Goal: Download file/media

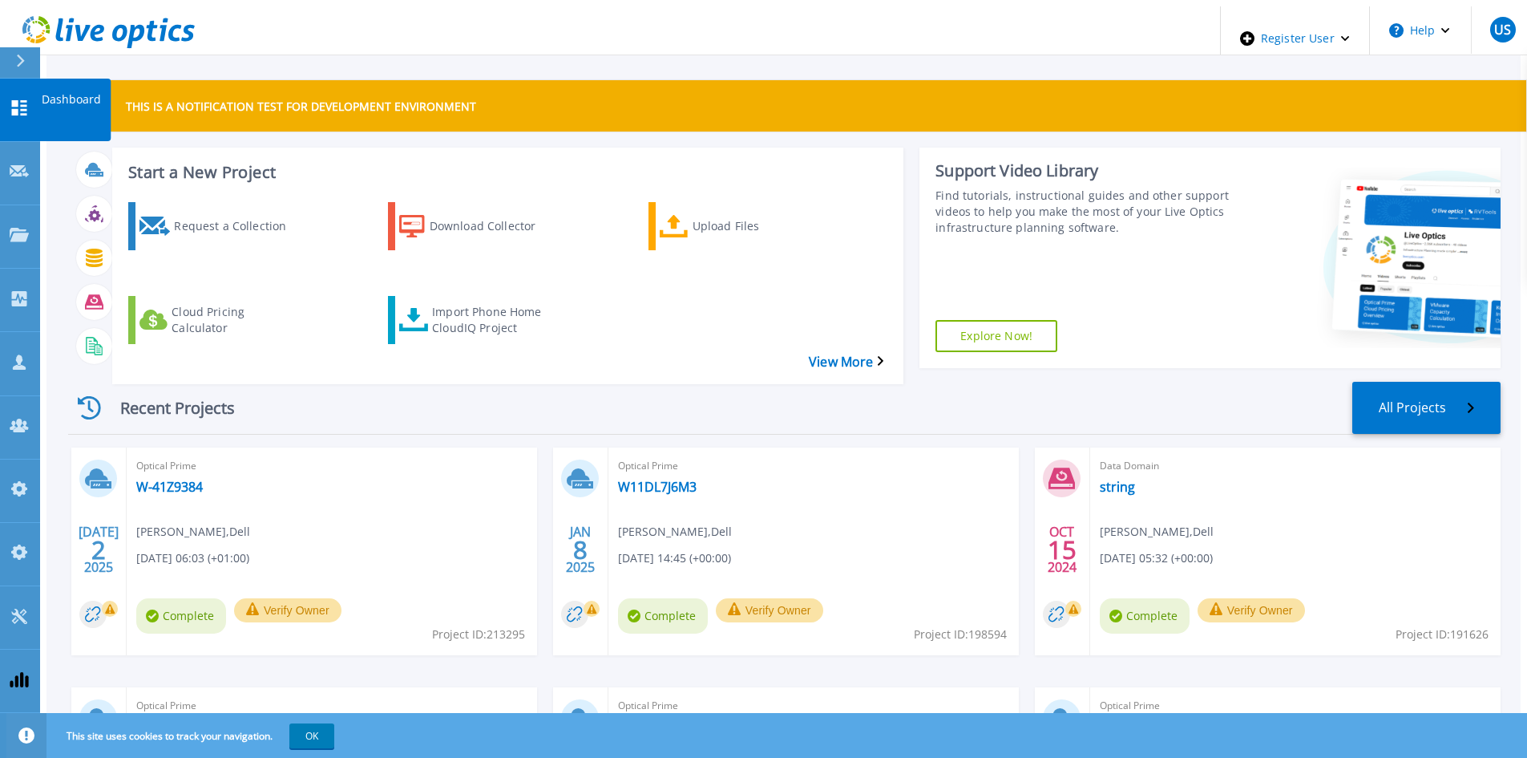
click at [9, 59] on button at bounding box center [20, 62] width 40 height 31
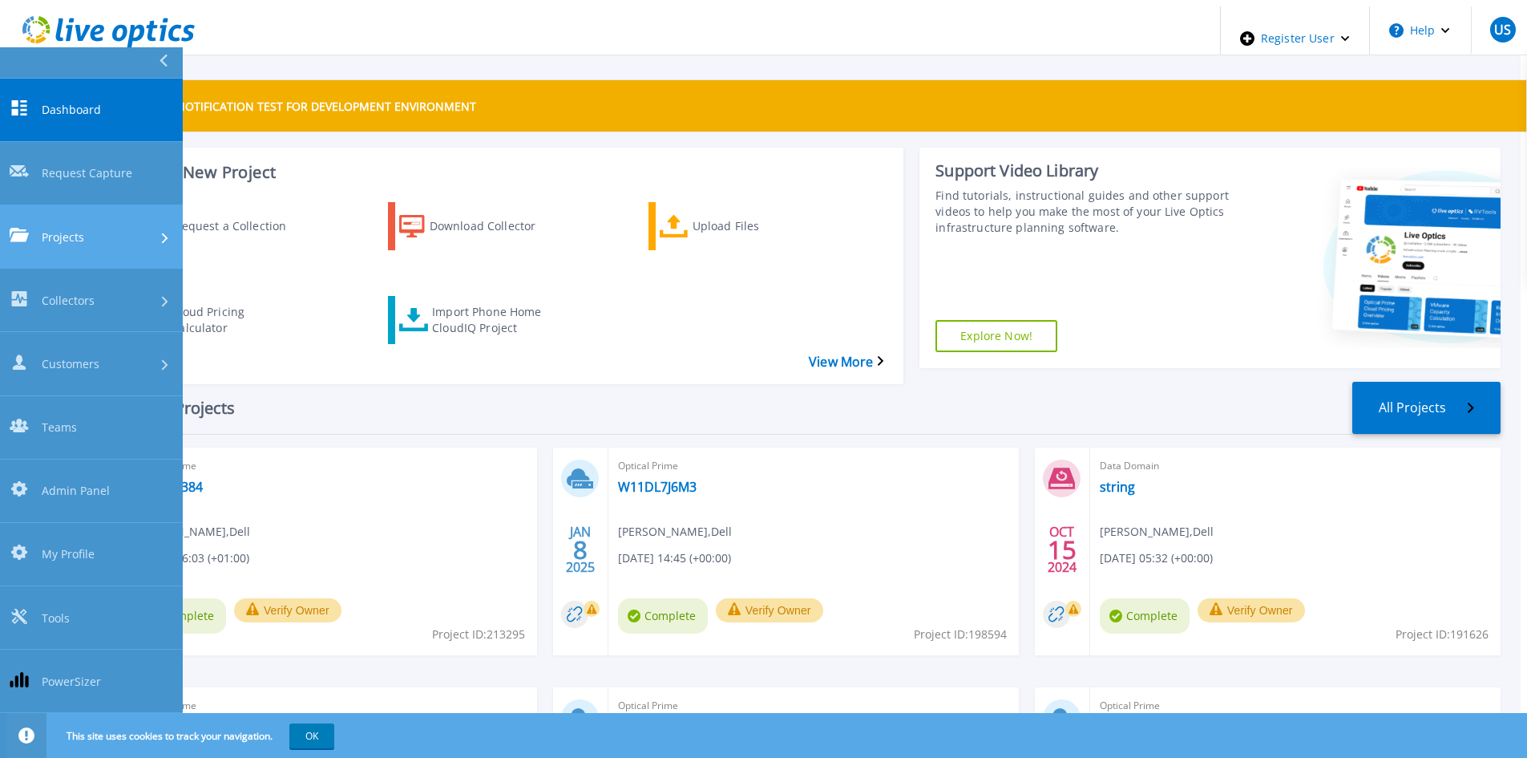
click at [75, 228] on span "Projects" at bounding box center [63, 236] width 42 height 17
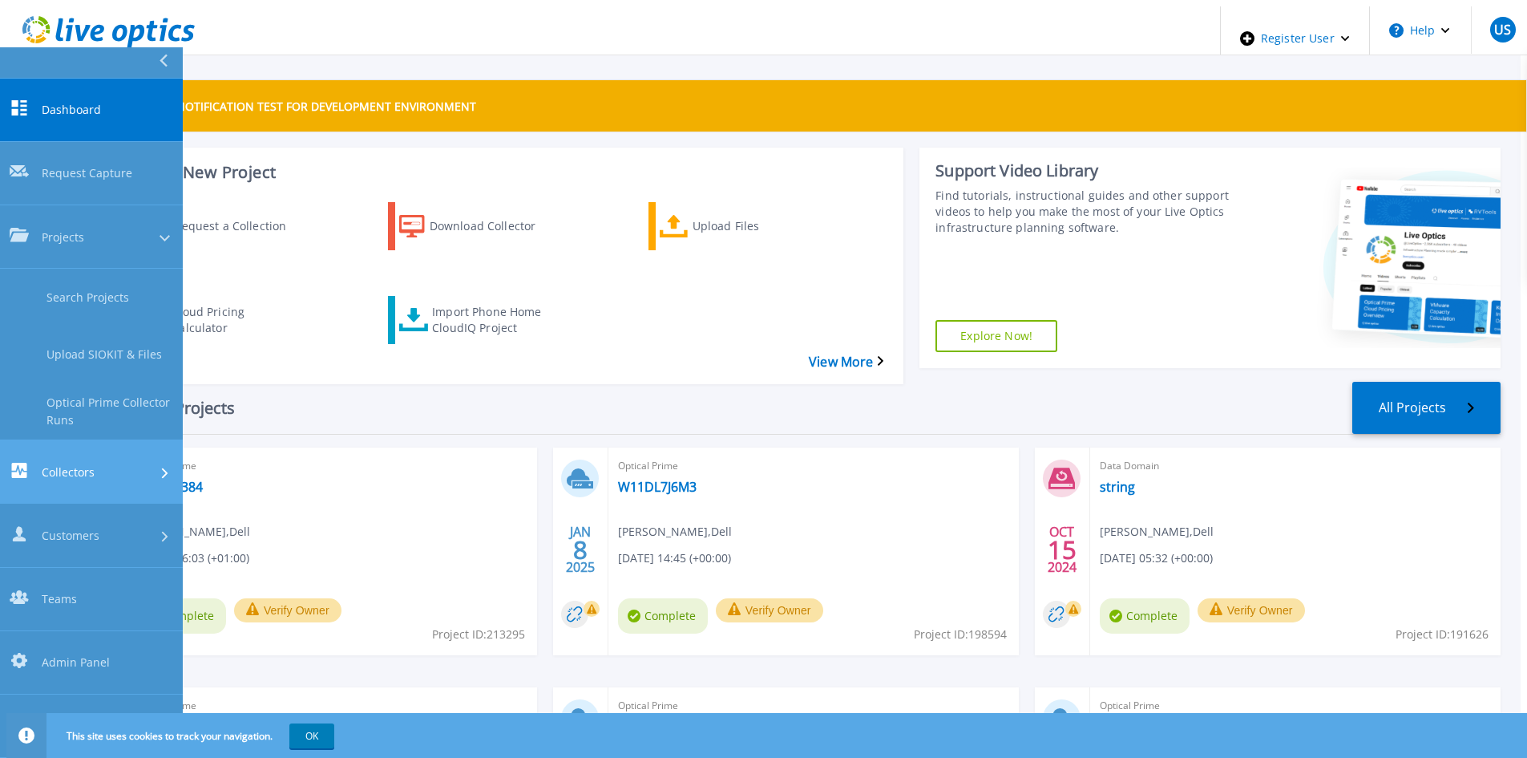
click at [95, 463] on div "Collectors" at bounding box center [92, 472] width 164 height 18
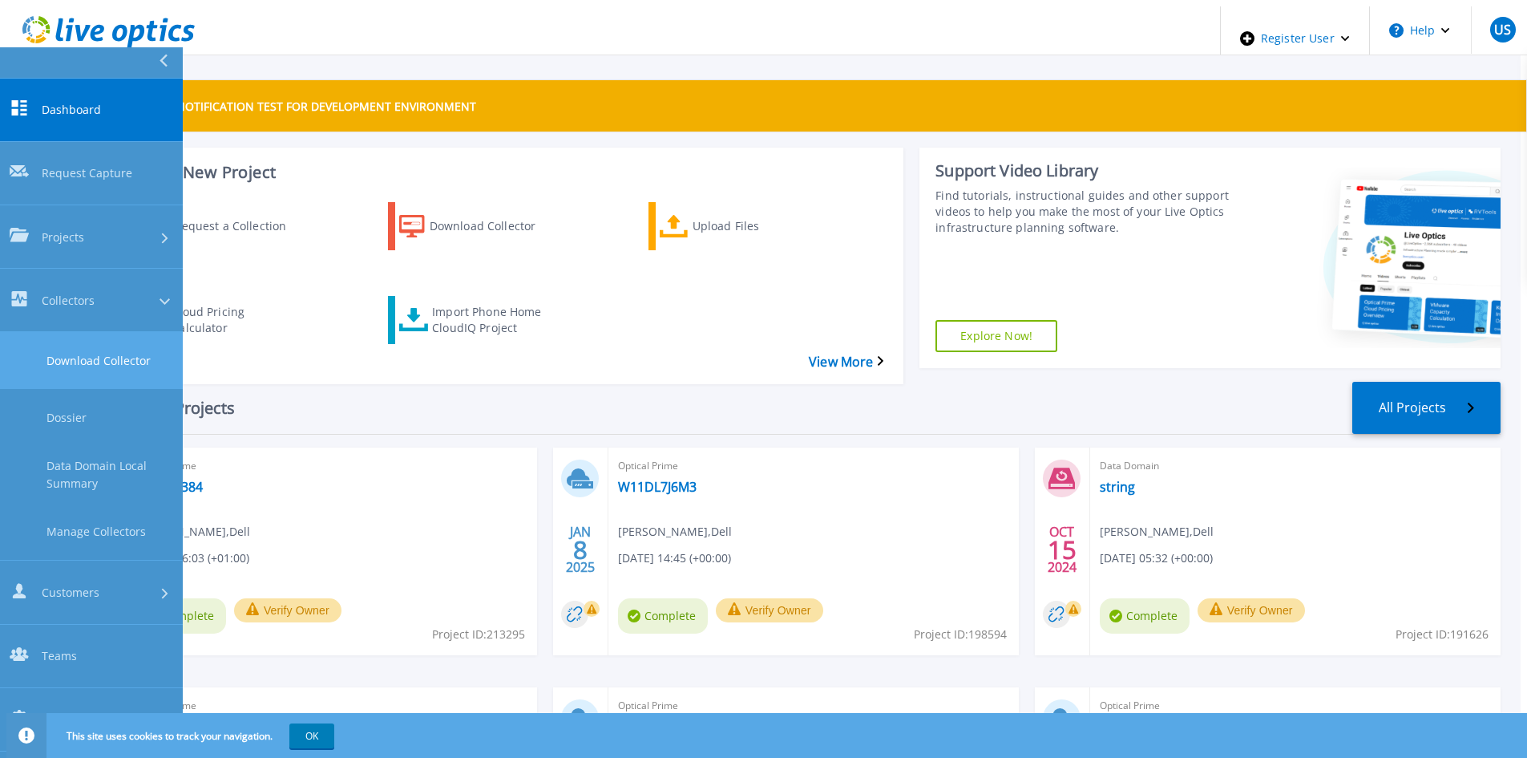
click at [111, 332] on link "Download Collector" at bounding box center [91, 360] width 183 height 57
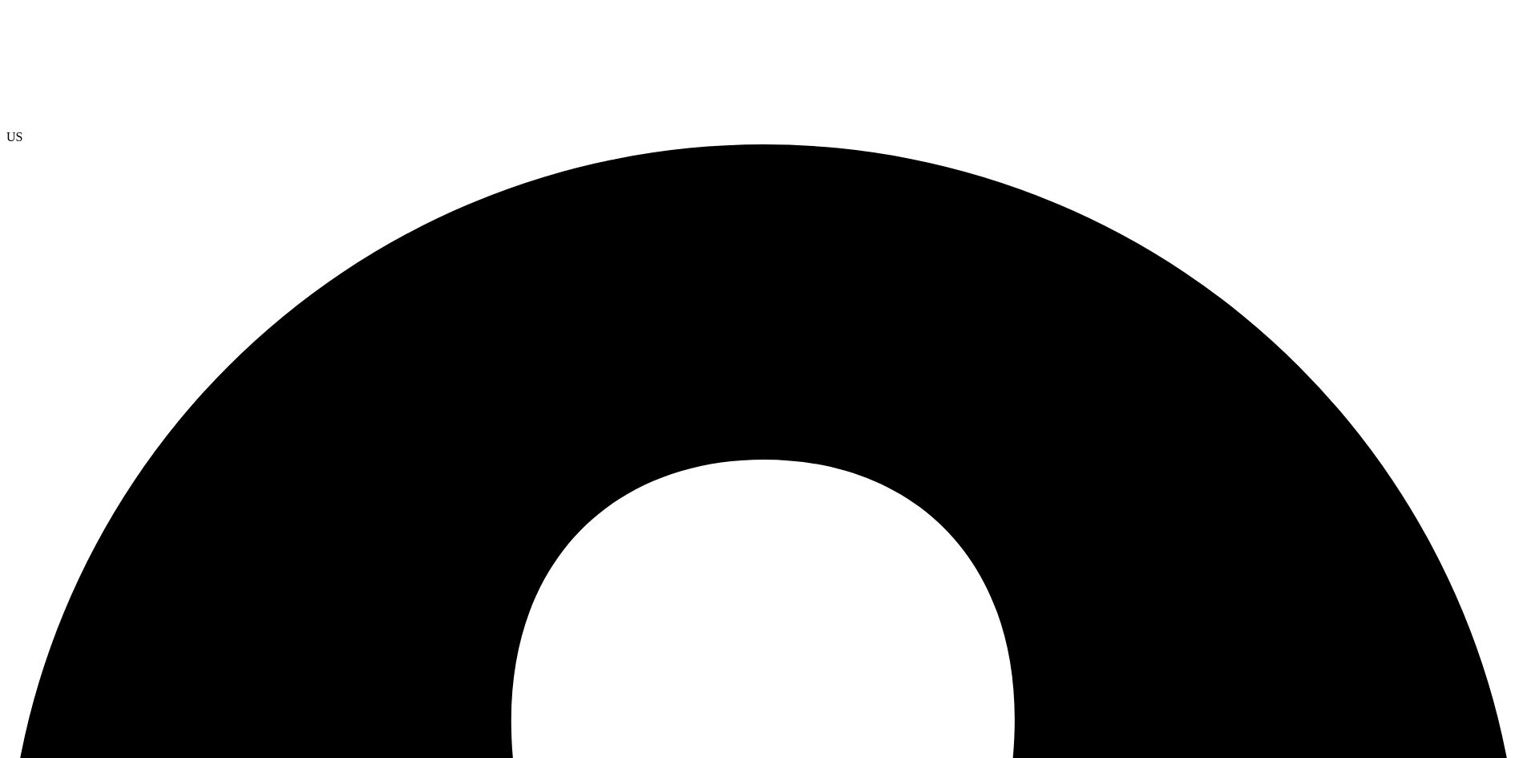
click at [132, 26] on icon at bounding box center [126, 66] width 240 height 120
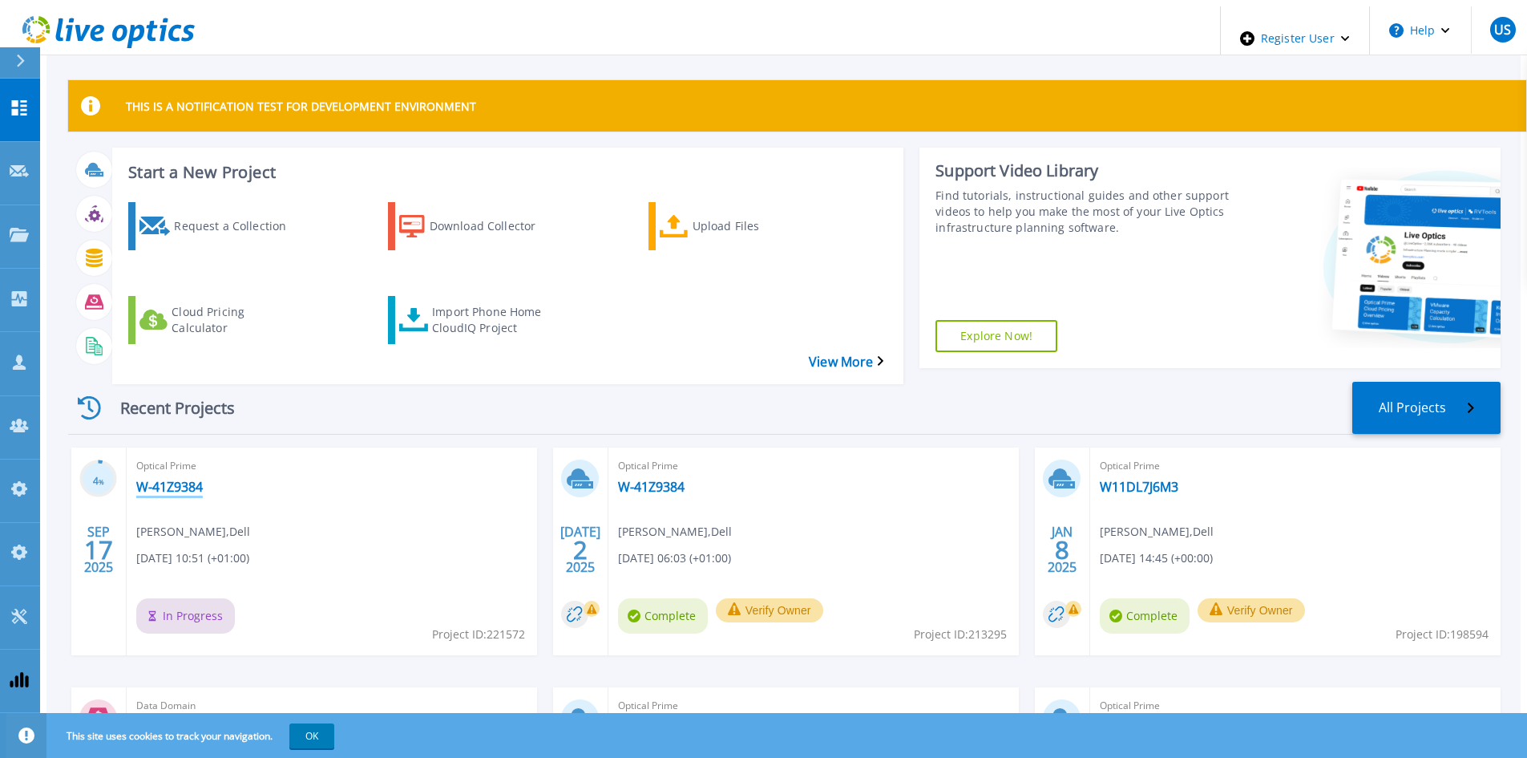
click at [164, 479] on link "W-41Z9384" at bounding box center [169, 487] width 67 height 16
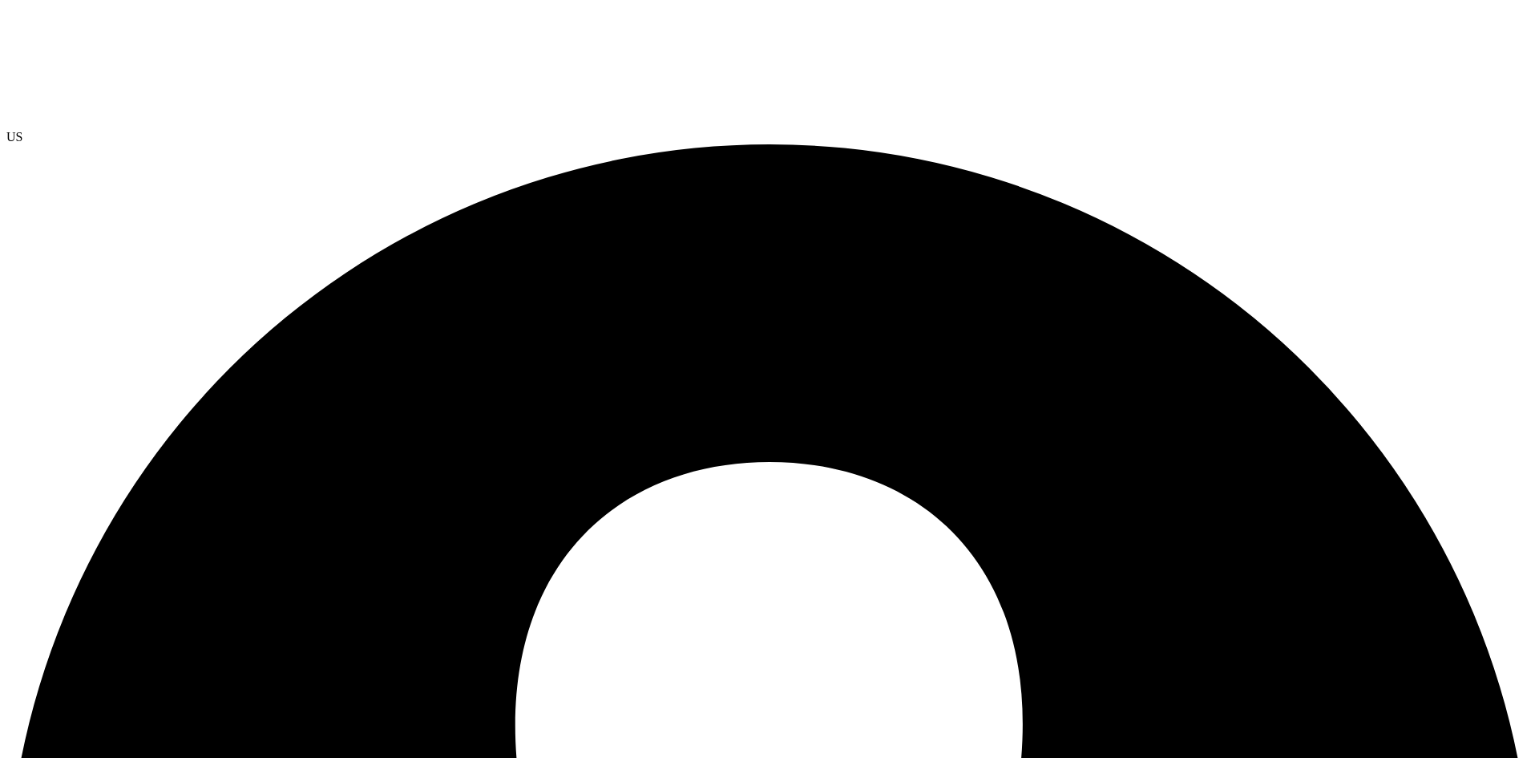
click at [102, 46] on div at bounding box center [769, 67] width 1526 height 123
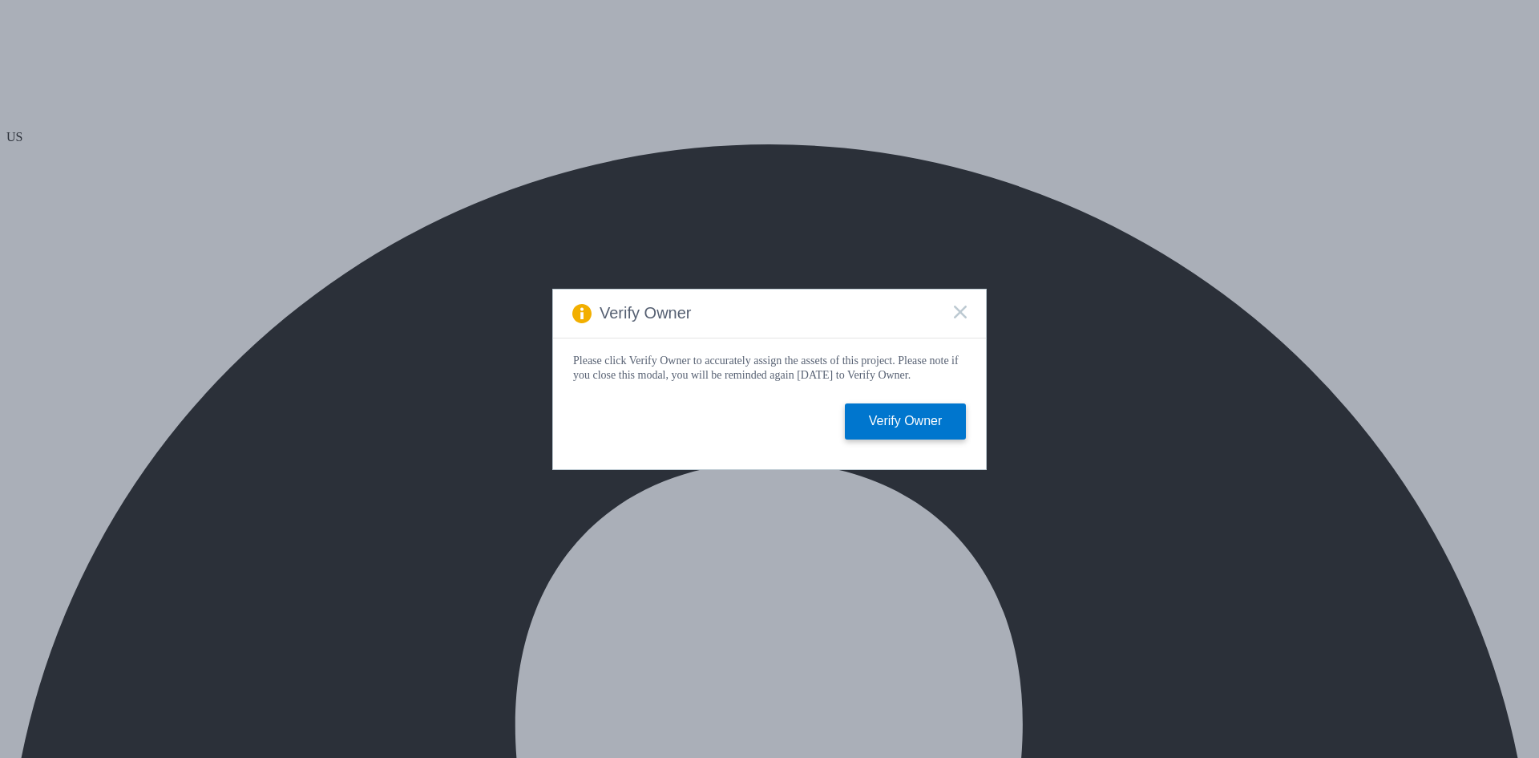
click at [953, 297] on div "Verify Owner" at bounding box center [769, 313] width 433 height 49
click at [961, 305] on icon at bounding box center [960, 311] width 13 height 13
